Goal: Task Accomplishment & Management: Manage account settings

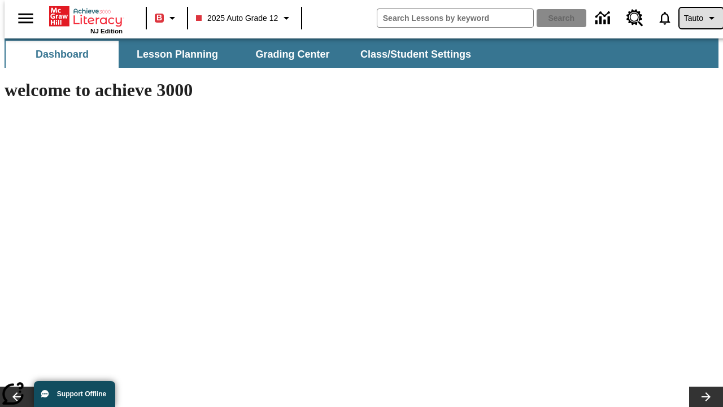
click at [696, 18] on span "Tauto" at bounding box center [693, 18] width 19 height 12
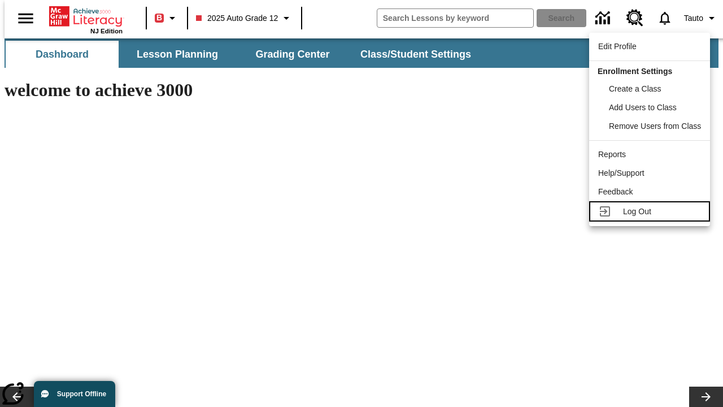
click at [652, 211] on span "Log Out" at bounding box center [637, 211] width 28 height 9
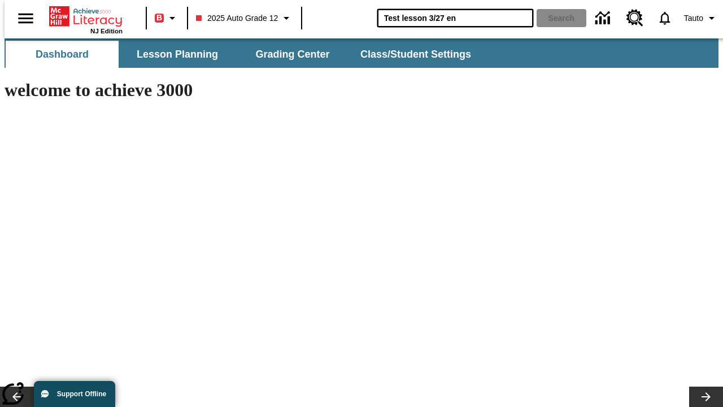
type input "Test lesson 3/27 en"
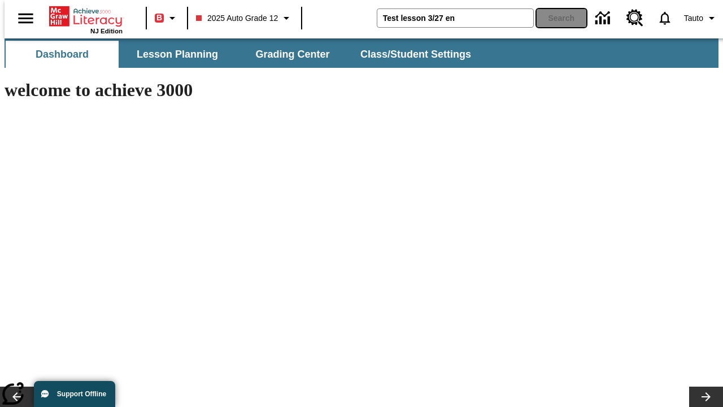
click at [555, 18] on button "Search" at bounding box center [562, 18] width 50 height 18
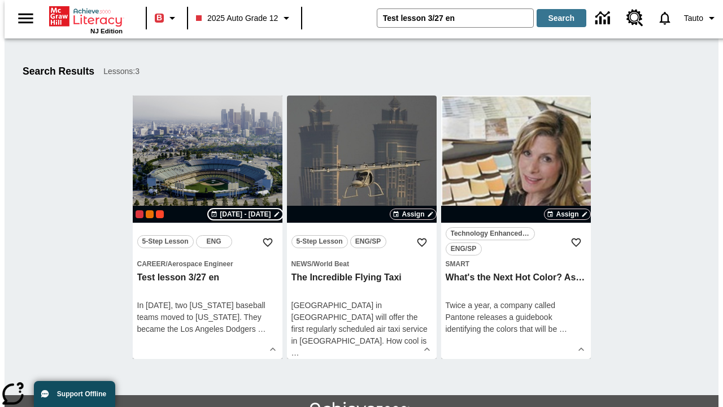
click at [245, 214] on span "[DATE] - [DATE]" at bounding box center [245, 214] width 51 height 10
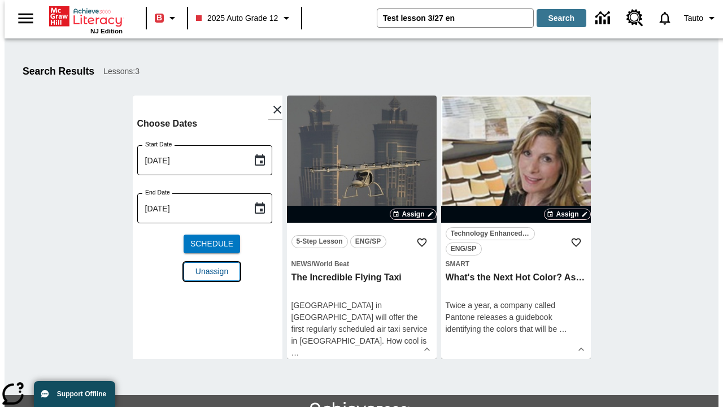
click at [207, 271] on span "Unassign" at bounding box center [212, 272] width 33 height 12
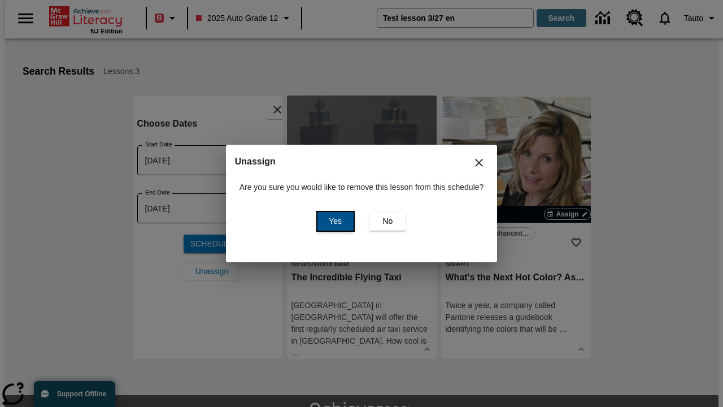
click at [333, 221] on span "Yes" at bounding box center [335, 221] width 13 height 12
